Goal: Communication & Community: Connect with others

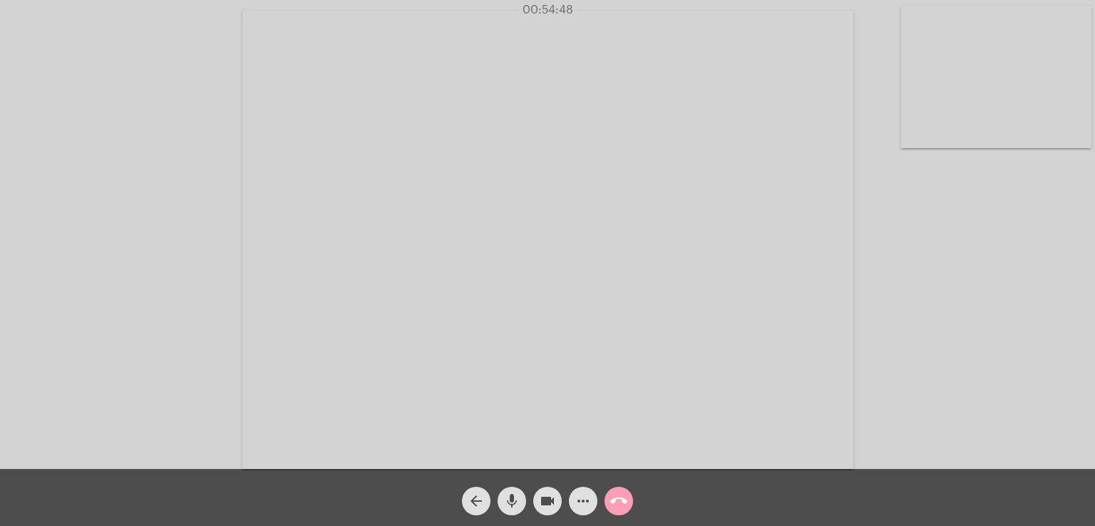
click at [622, 507] on mat-icon "call_end" at bounding box center [618, 501] width 17 height 17
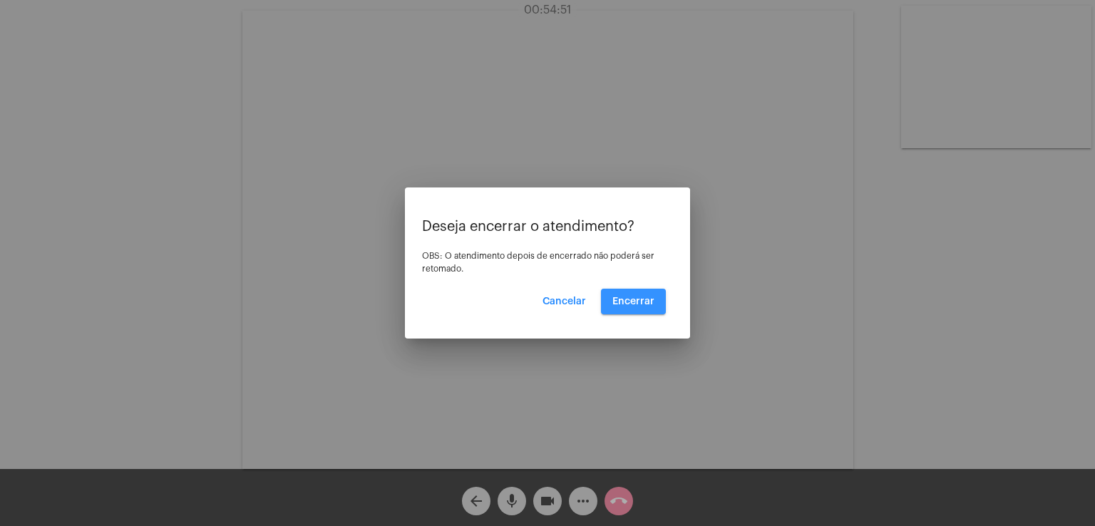
click at [634, 306] on button "Encerrar" at bounding box center [633, 302] width 65 height 26
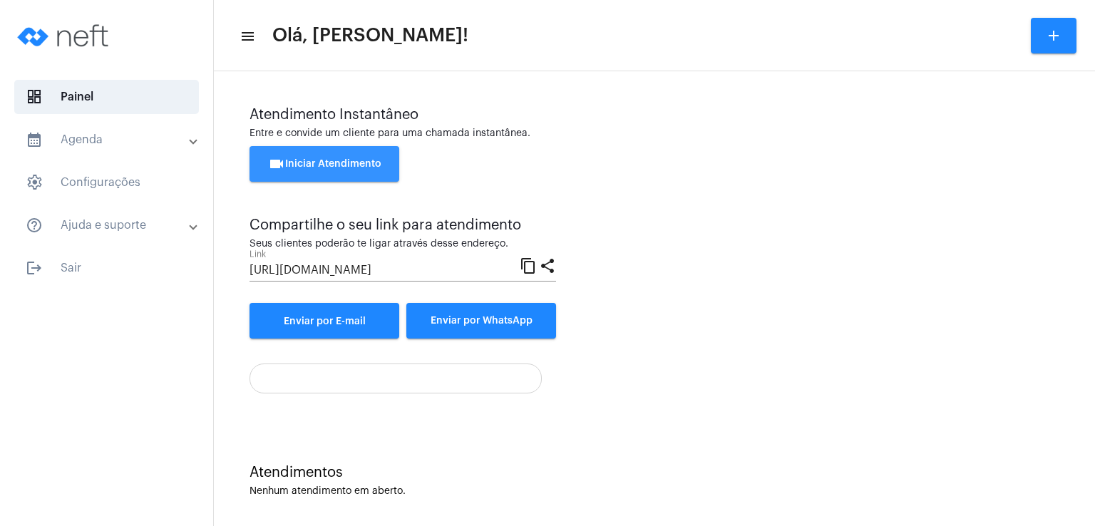
click at [354, 170] on button "videocam Iniciar Atendimento" at bounding box center [324, 164] width 150 height 36
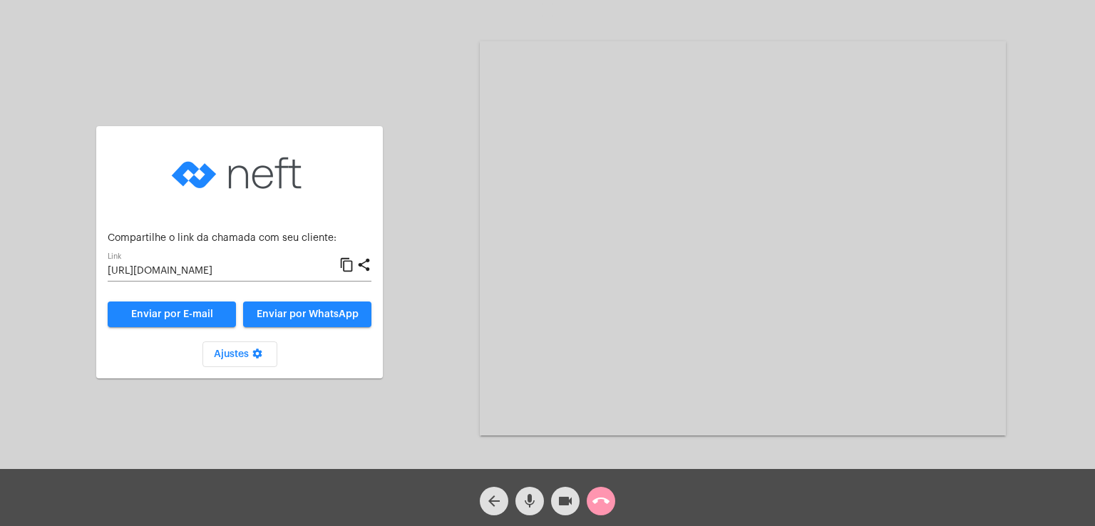
click at [324, 311] on span "Enviar por WhatsApp" at bounding box center [308, 314] width 102 height 10
